Goal: Task Accomplishment & Management: Complete application form

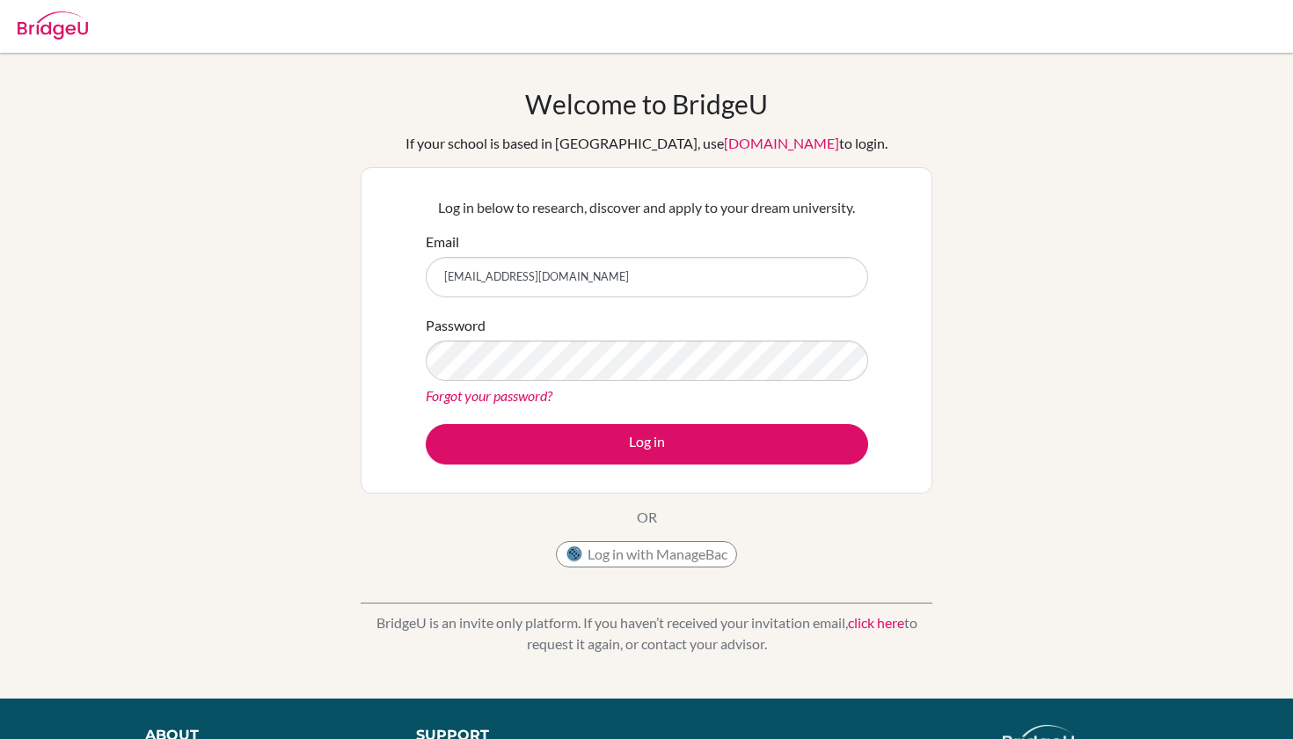
type input "[EMAIL_ADDRESS][DOMAIN_NAME]"
click at [693, 519] on div "Welcome to BridgeU If your school is based in China, use app.bridge-u.com.cn to…" at bounding box center [647, 332] width 572 height 488
click at [683, 544] on button "Log in with ManageBac" at bounding box center [646, 554] width 181 height 26
click at [681, 552] on button "Log in with ManageBac" at bounding box center [646, 554] width 181 height 26
type input "[EMAIL_ADDRESS][DOMAIN_NAME]"
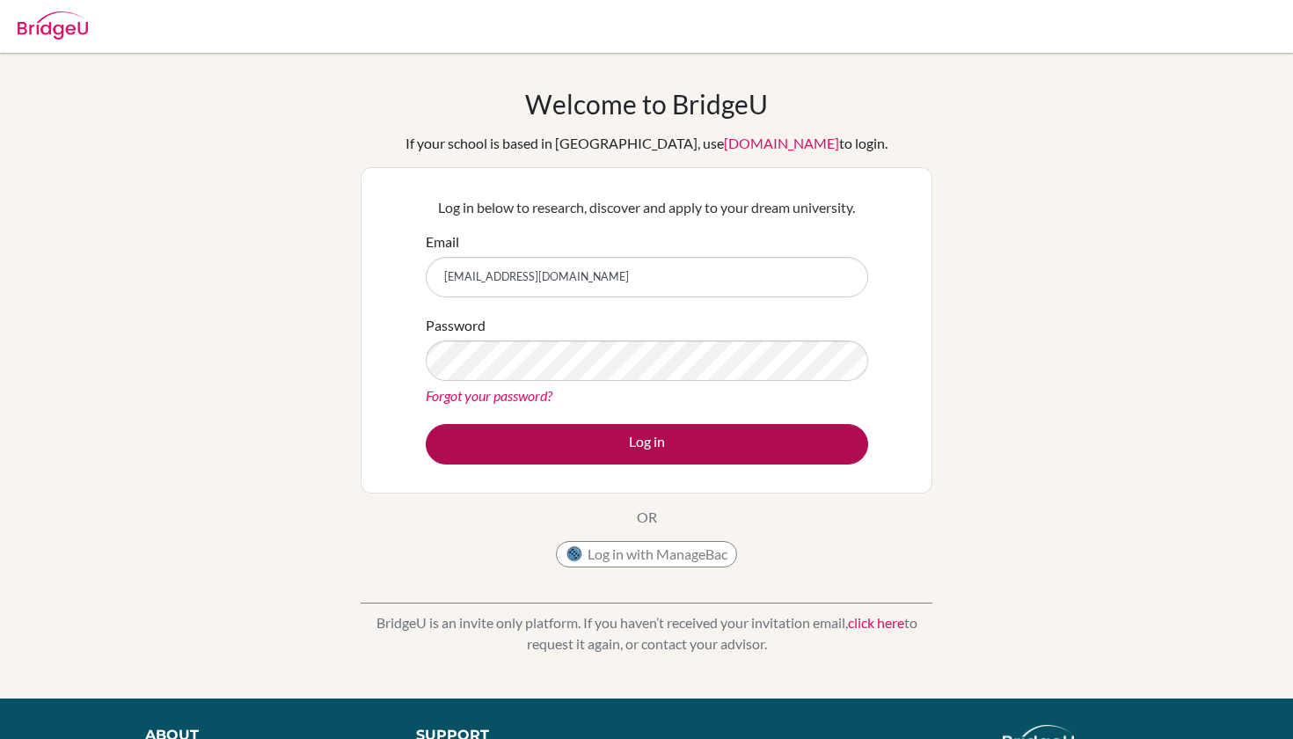
click at [713, 433] on button "Log in" at bounding box center [647, 444] width 442 height 40
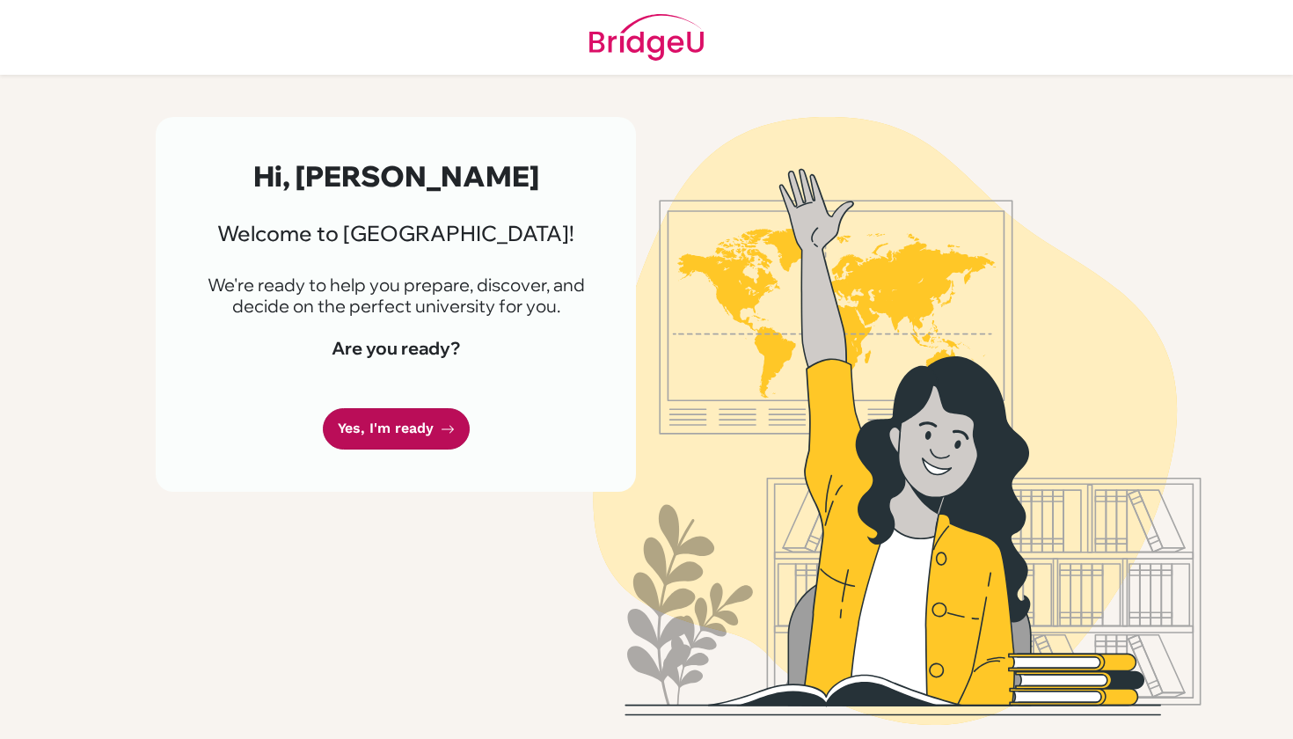
click at [439, 421] on link "Yes, I'm ready" at bounding box center [396, 428] width 147 height 41
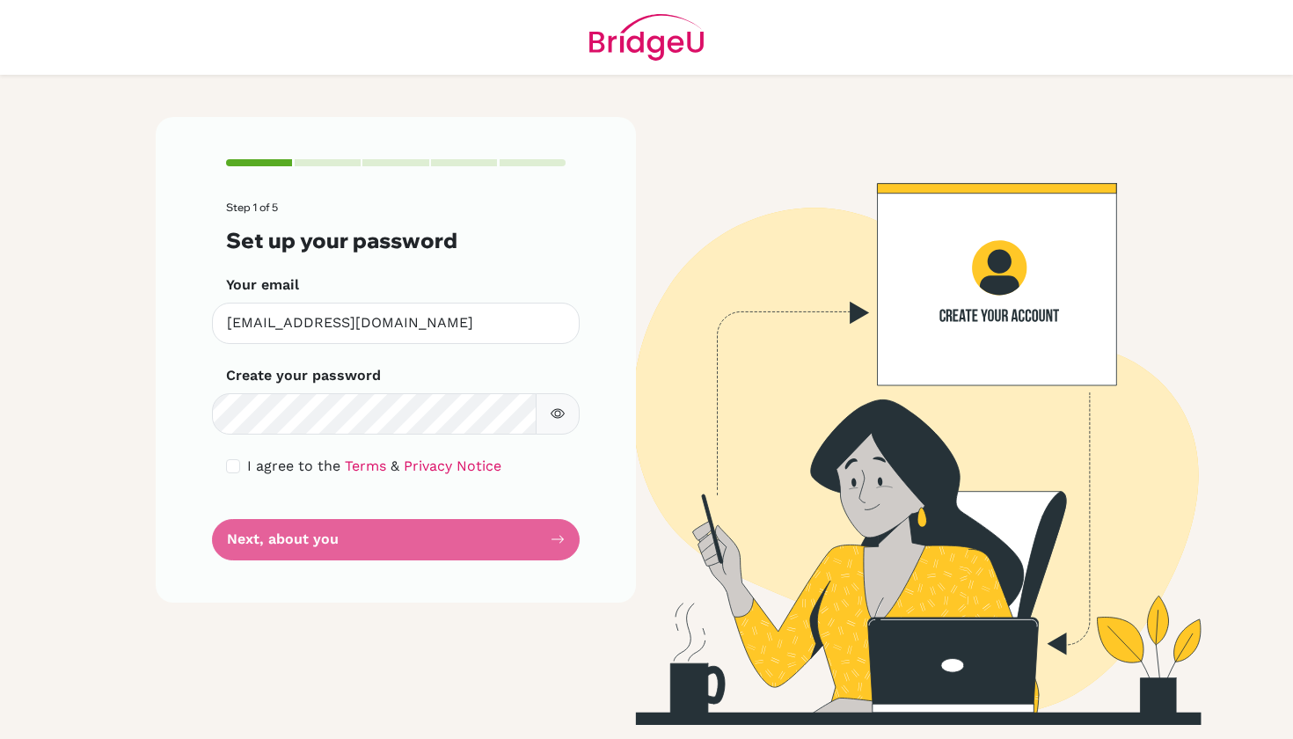
click at [240, 453] on form "Step 1 of 5 Set up your password Your email [EMAIL_ADDRESS][DOMAIN_NAME] Invali…" at bounding box center [396, 380] width 340 height 358
click at [239, 457] on div "I agree to the Terms & Privacy Notice" at bounding box center [396, 466] width 340 height 21
click at [239, 467] on input "checkbox" at bounding box center [233, 466] width 14 height 14
checkbox input "true"
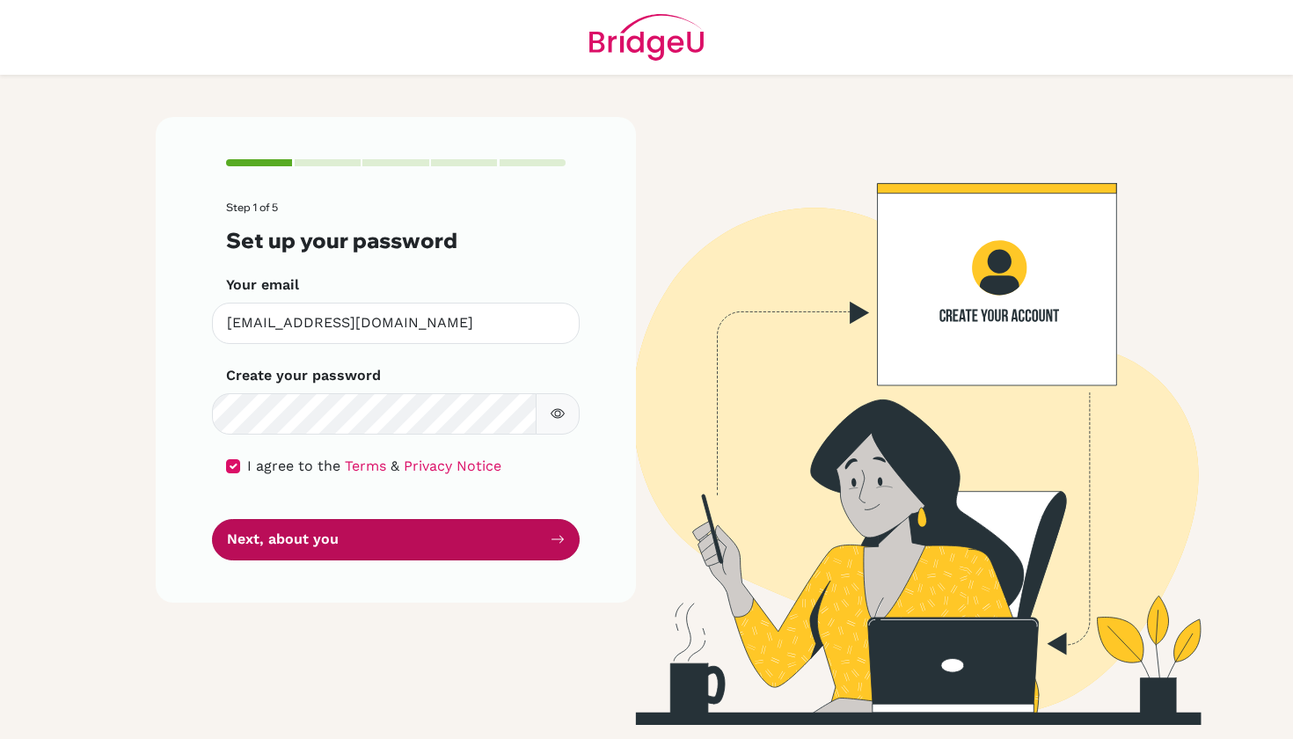
click at [255, 549] on button "Next, about you" at bounding box center [396, 539] width 368 height 41
